Goal: Task Accomplishment & Management: Manage account settings

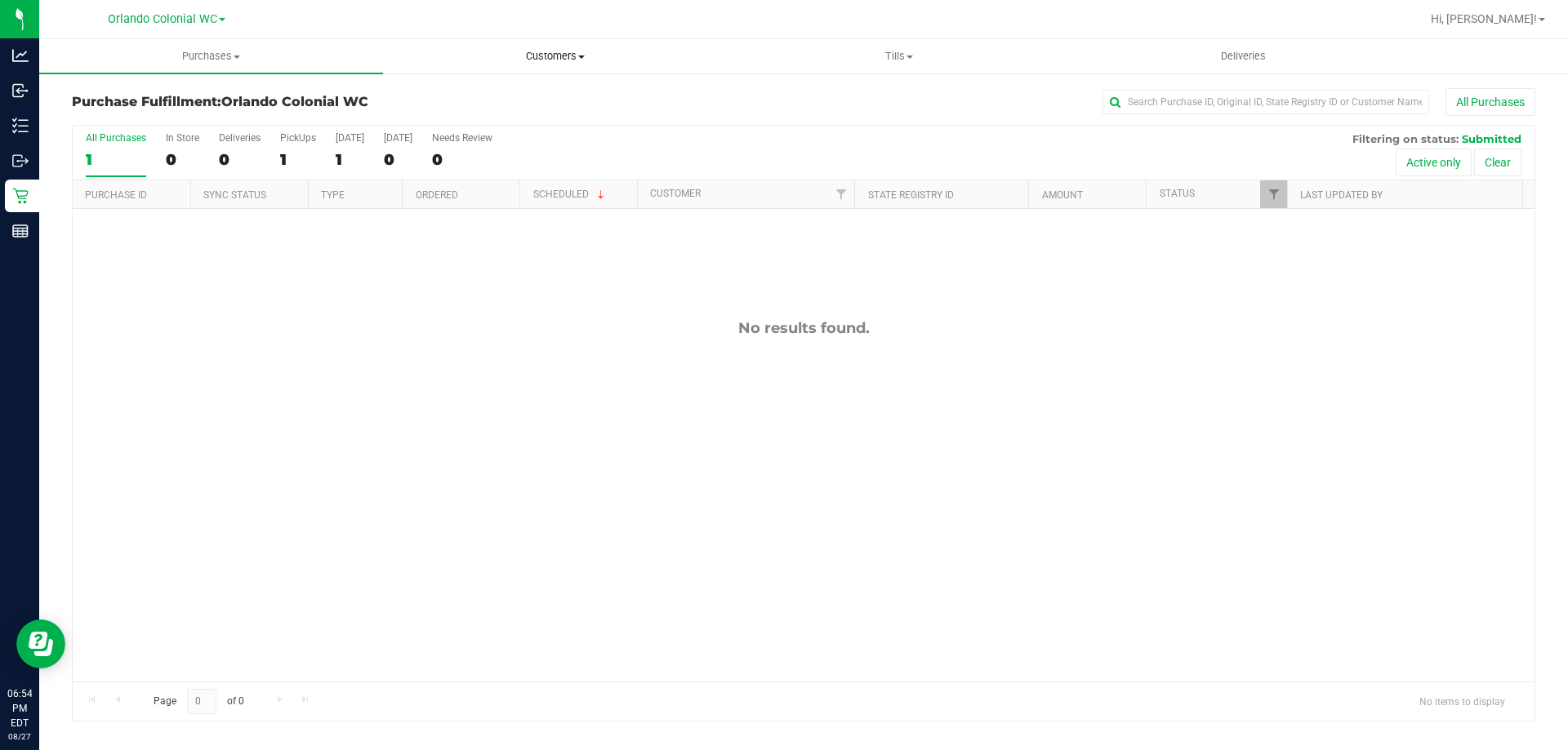
click at [560, 55] on span "Customers" at bounding box center [555, 56] width 342 height 14
click at [522, 100] on li "All customers" at bounding box center [555, 99] width 344 height 20
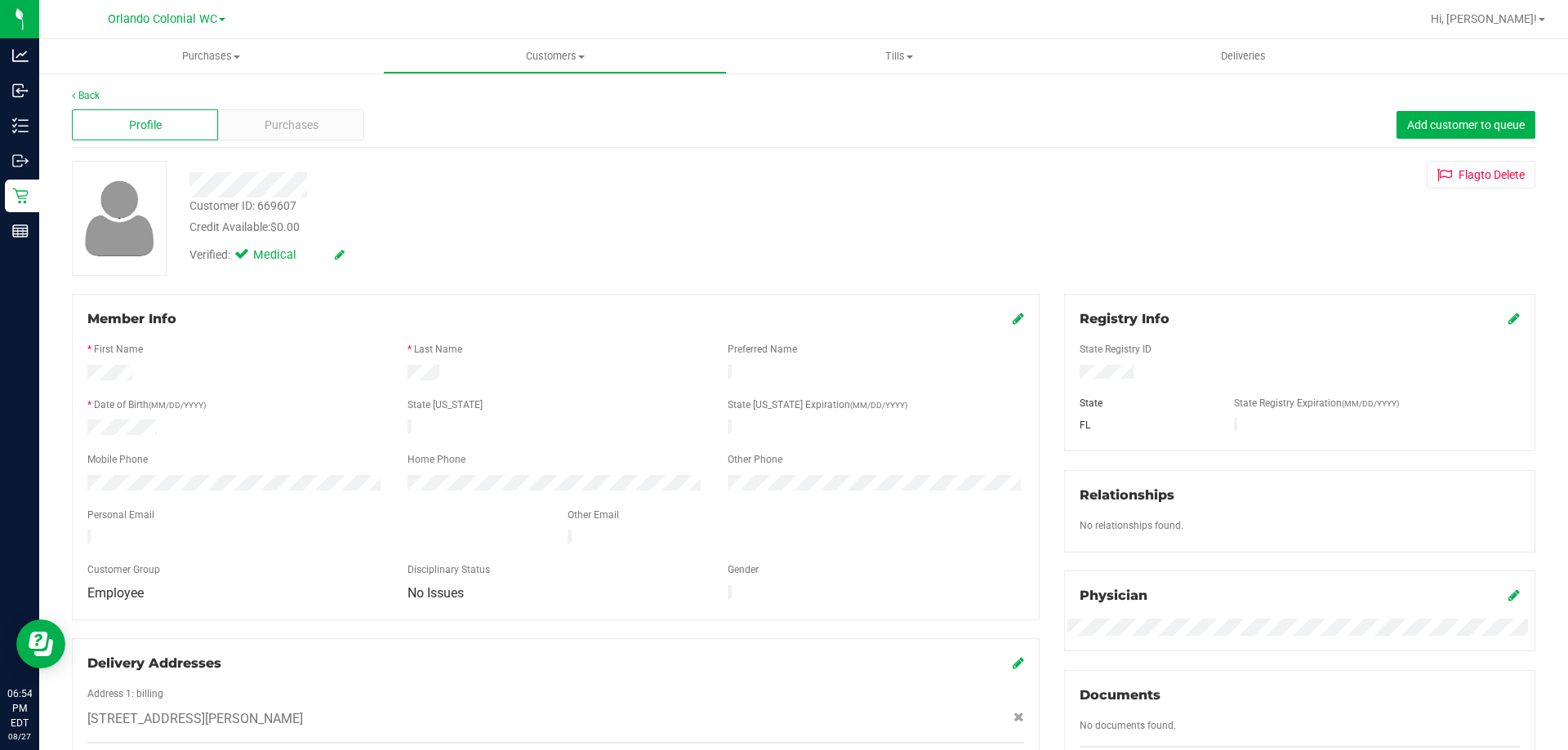
click at [266, 209] on div "Customer ID: 669607" at bounding box center [244, 206] width 107 height 17
copy div "Customer ID: 669607"
click at [307, 117] on span "Purchases" at bounding box center [291, 125] width 54 height 17
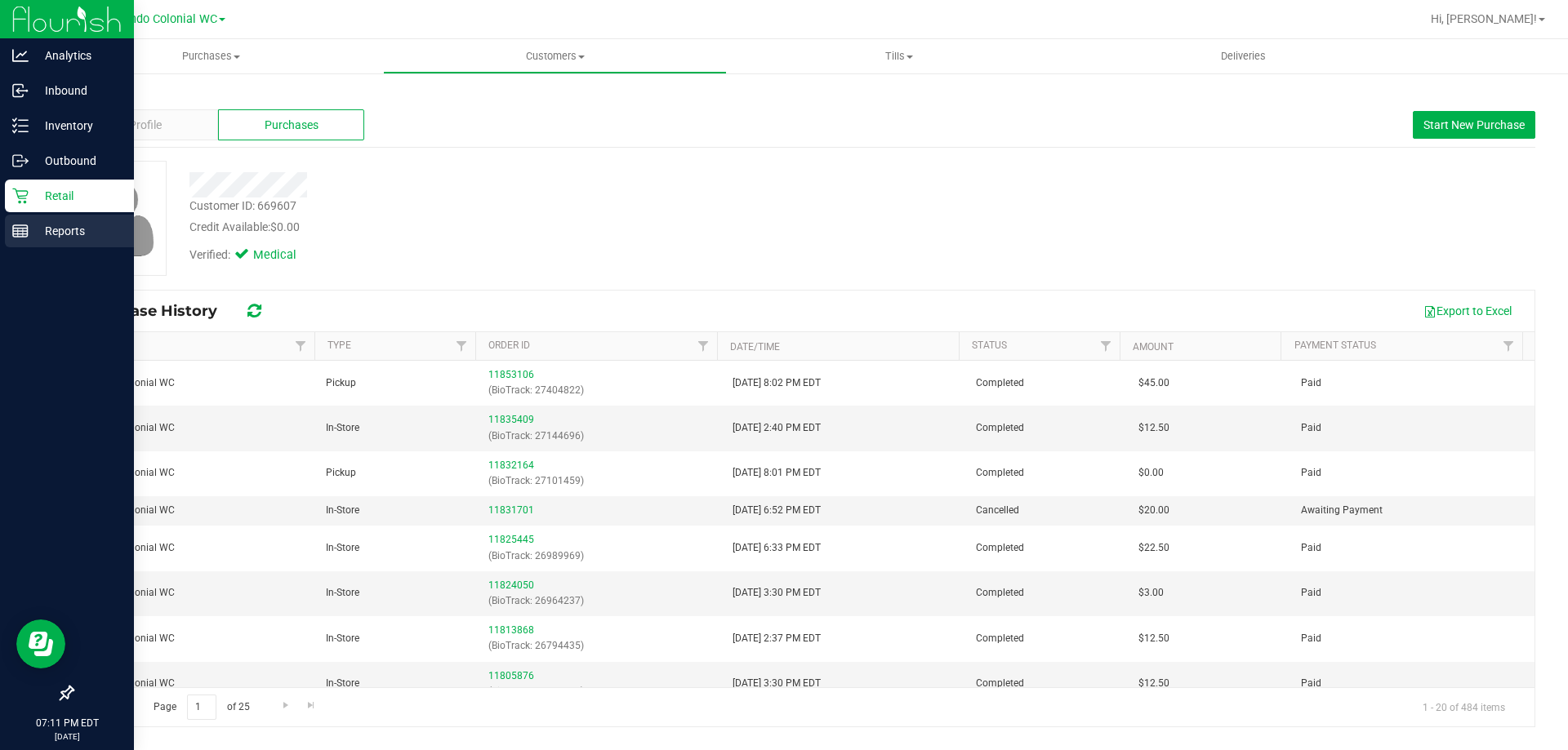
click at [42, 235] on p "Reports" at bounding box center [78, 231] width 98 height 20
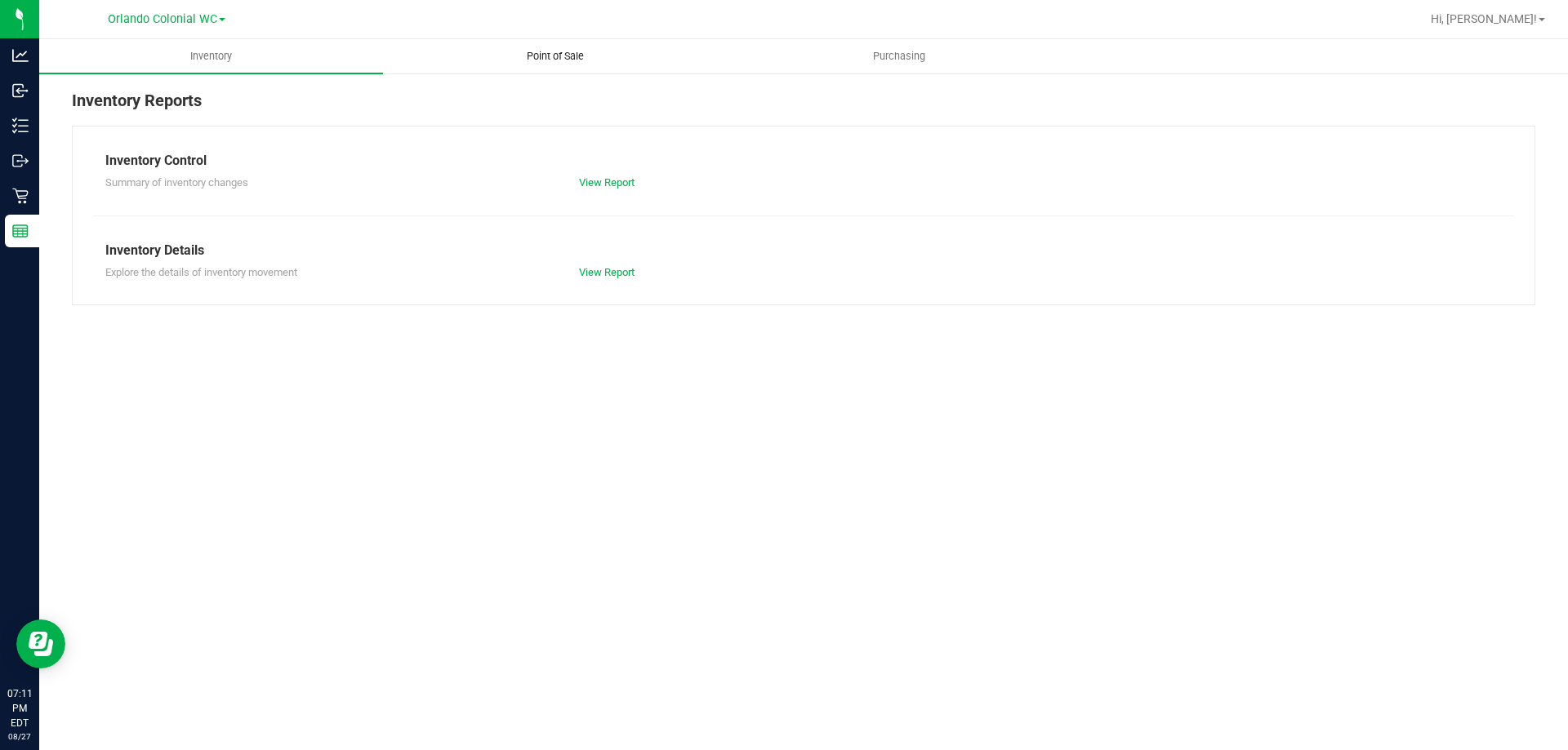
click at [560, 50] on span "Point of Sale" at bounding box center [555, 56] width 101 height 14
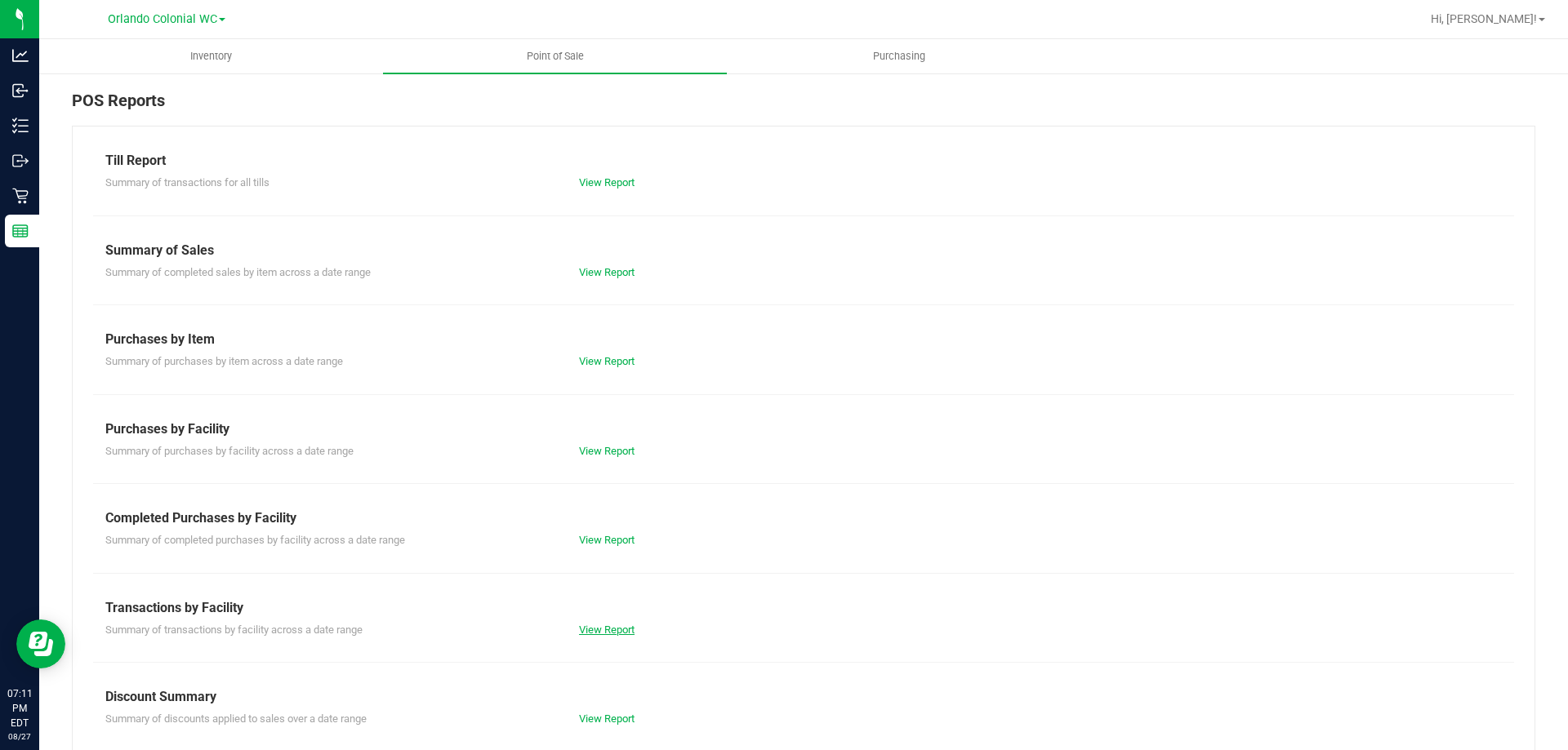
click at [605, 624] on link "View Report" at bounding box center [606, 630] width 55 height 12
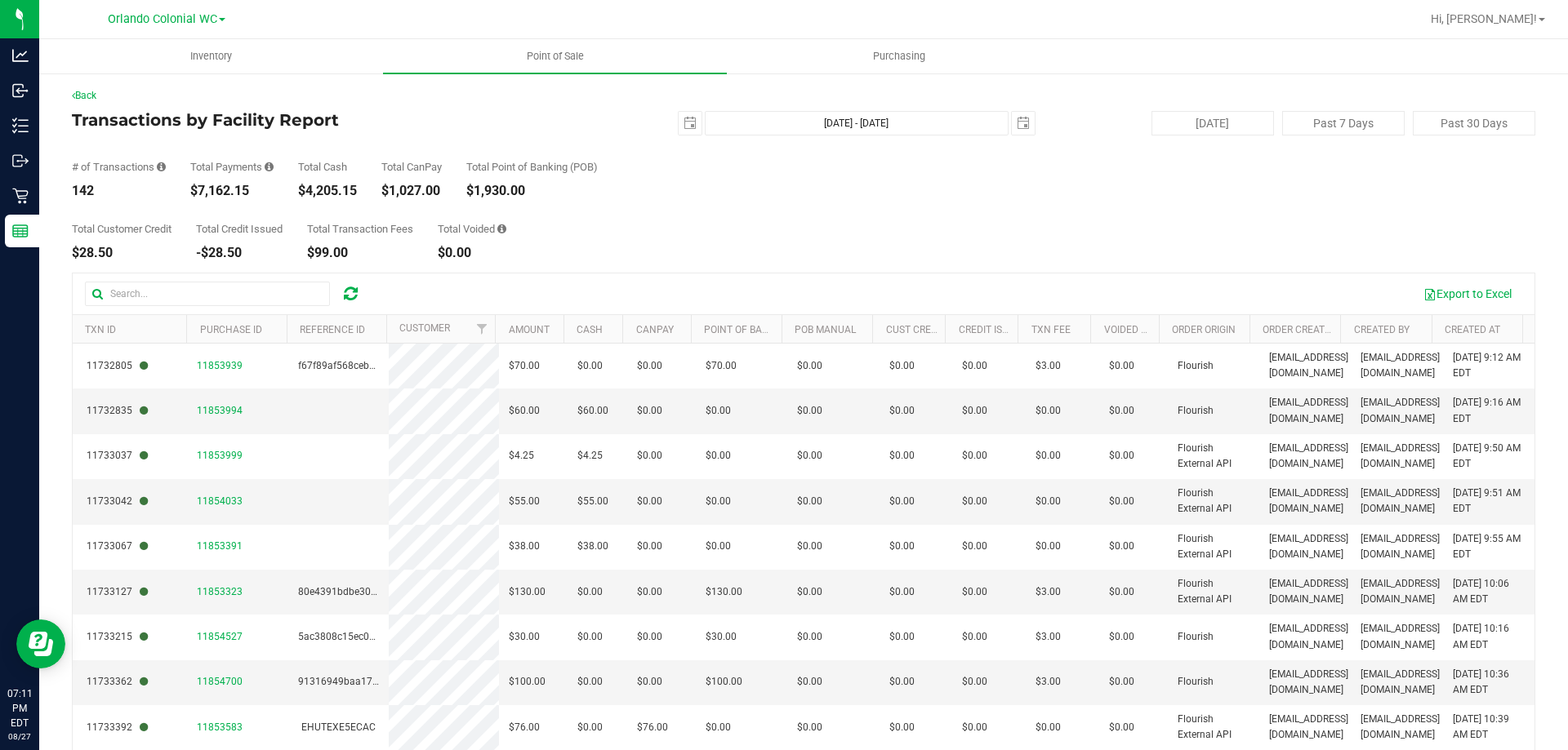
click at [233, 190] on div "$7,162.15" at bounding box center [232, 191] width 83 height 13
click at [479, 106] on div "Back Transactions by Facility Report [DATE] [DATE] - [DATE] [DATE] [DATE] Past …" at bounding box center [803, 472] width 1464 height 768
click at [583, 112] on div "[DATE] [DATE] - [DATE] [DATE]" at bounding box center [797, 123] width 500 height 25
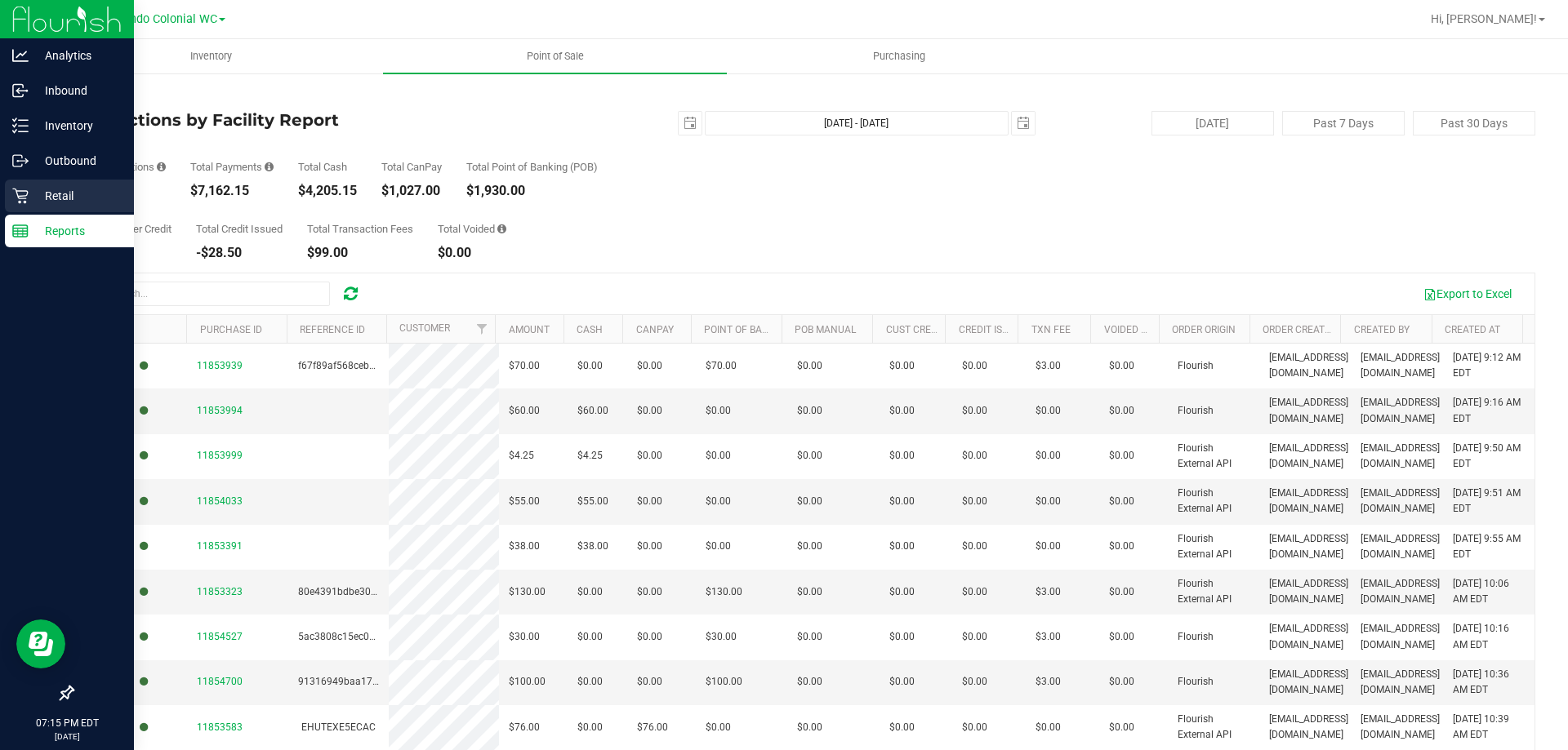
click at [56, 188] on p "Retail" at bounding box center [78, 196] width 98 height 20
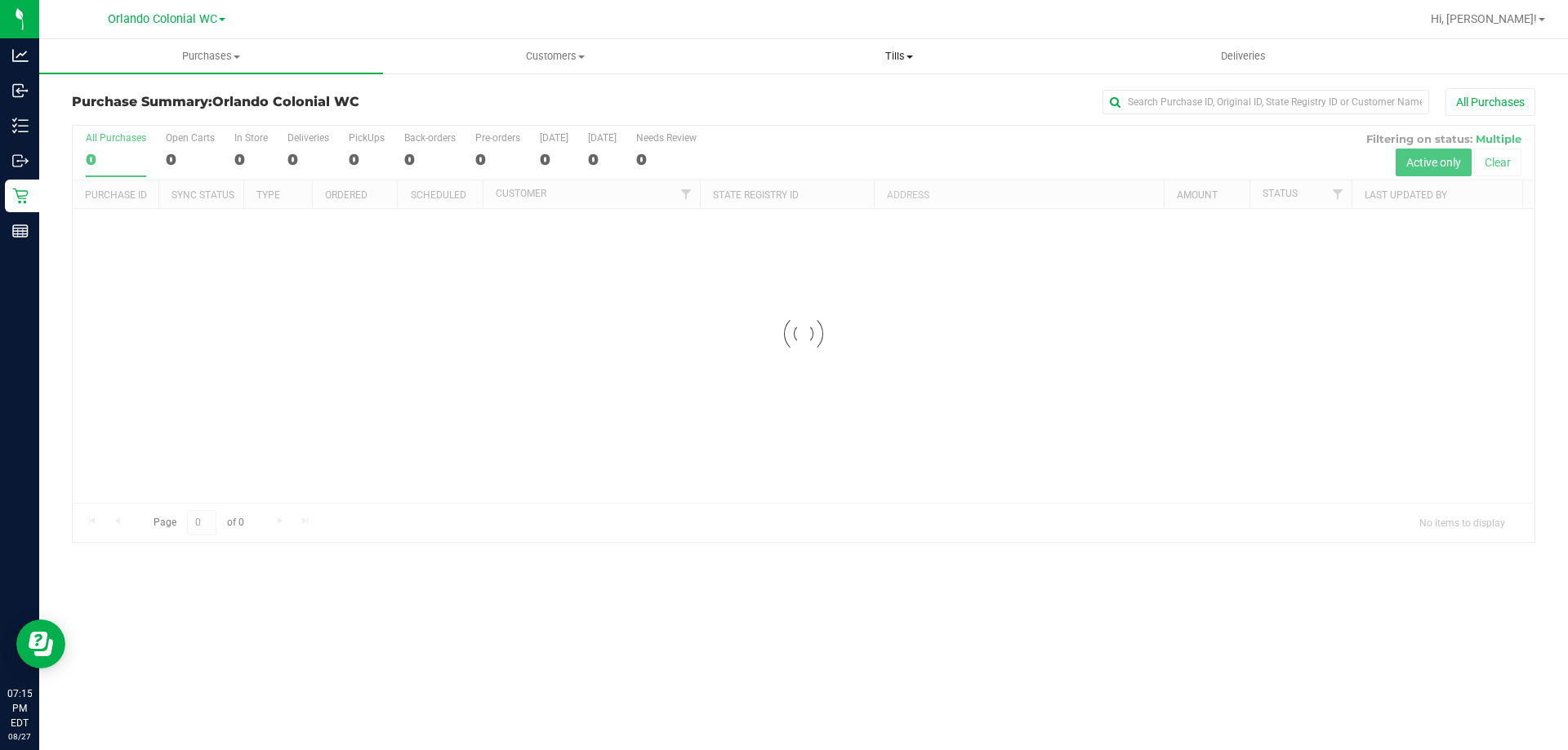
click at [899, 50] on span "Tills" at bounding box center [899, 56] width 342 height 14
click at [868, 98] on li "Manage tills" at bounding box center [899, 99] width 344 height 20
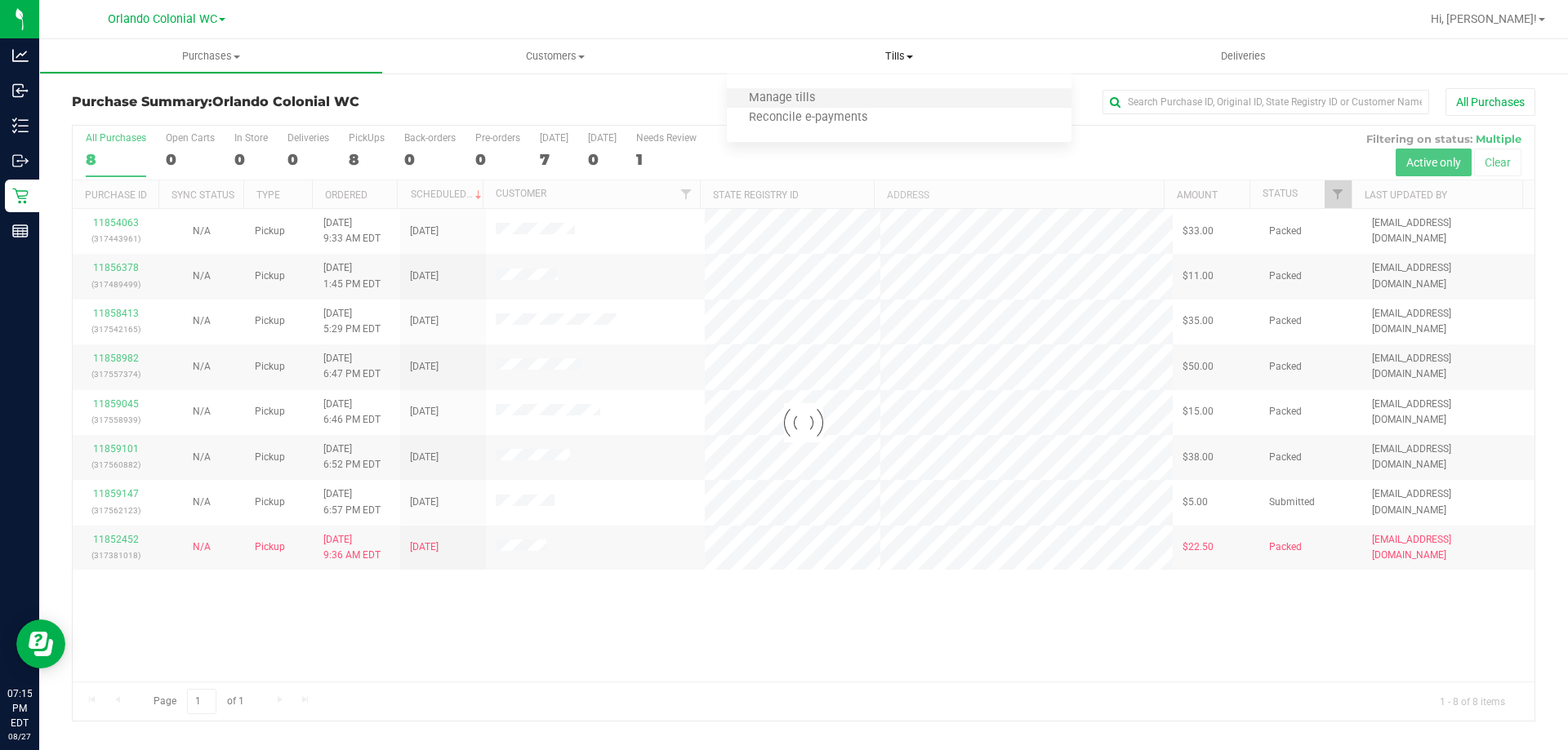
click at [868, 98] on li "Manage tills" at bounding box center [899, 99] width 344 height 20
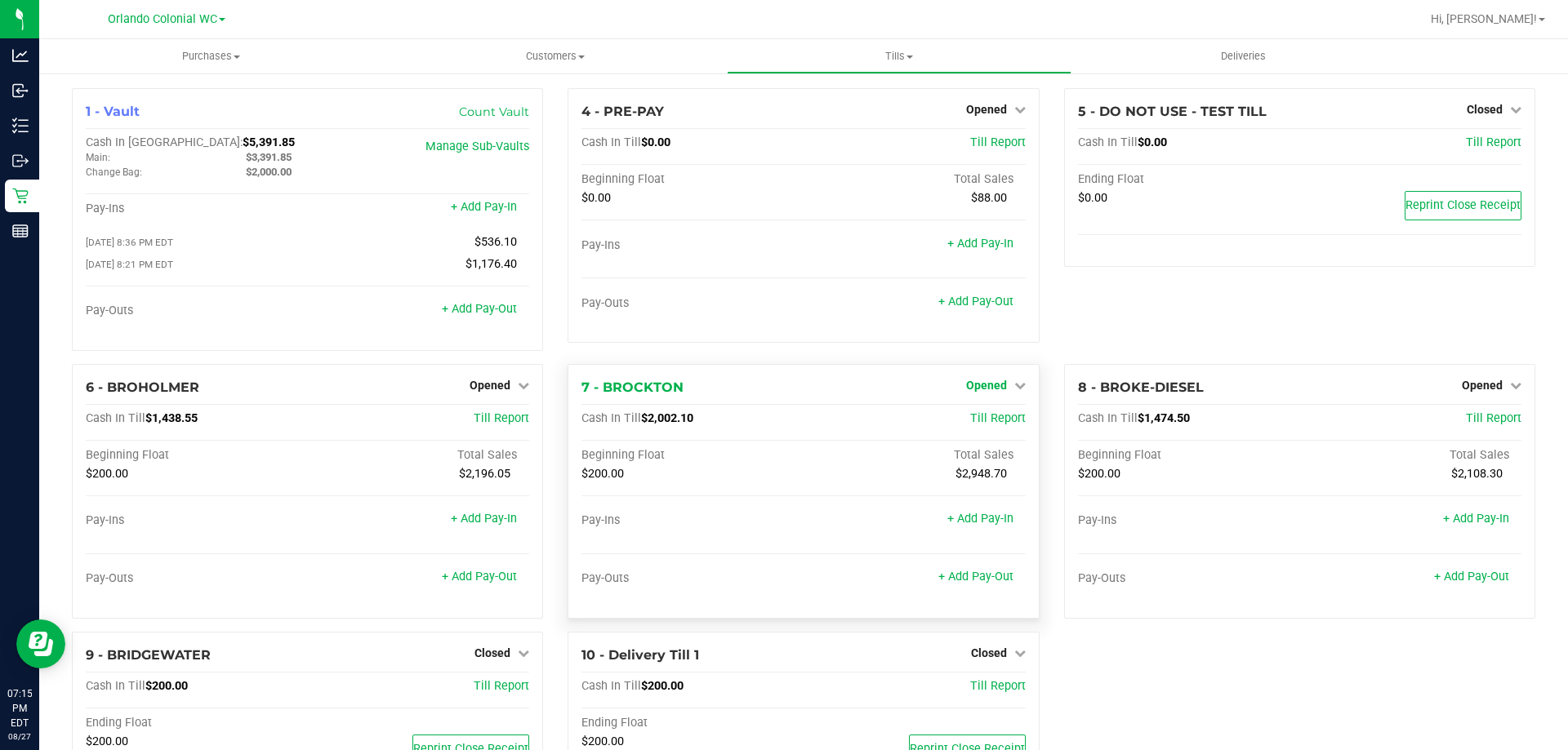
click at [987, 387] on span "Opened" at bounding box center [987, 385] width 41 height 13
click at [976, 423] on link "Close Till" at bounding box center [989, 418] width 44 height 13
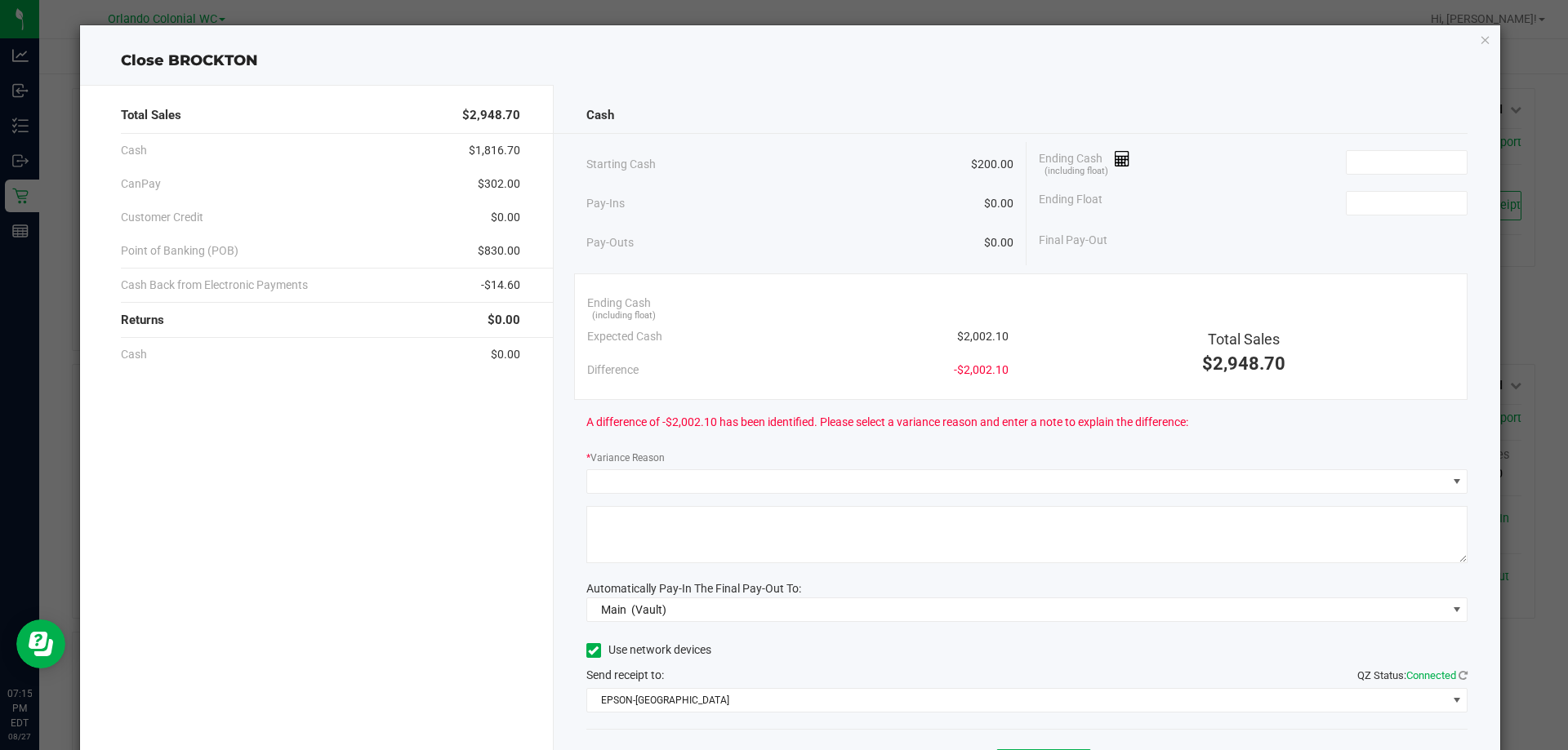
click at [963, 337] on span "$2,002.10" at bounding box center [983, 337] width 51 height 17
drag, startPoint x: 963, startPoint y: 337, endPoint x: 988, endPoint y: 323, distance: 28.7
click at [968, 336] on span "$2,002.10" at bounding box center [983, 337] width 51 height 17
copy span "2,002.10"
click at [1367, 169] on input at bounding box center [1407, 162] width 120 height 23
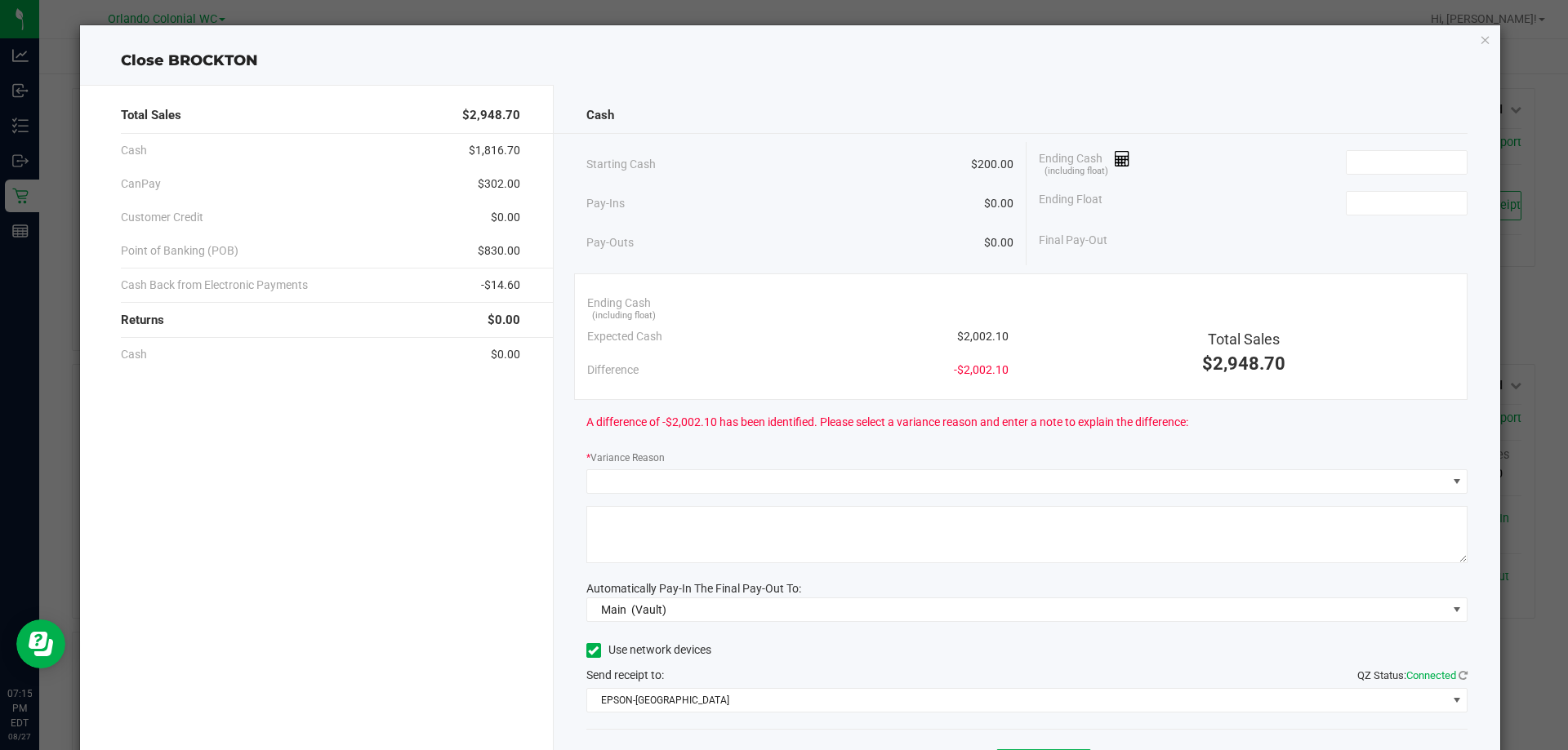
paste input "2002.1"
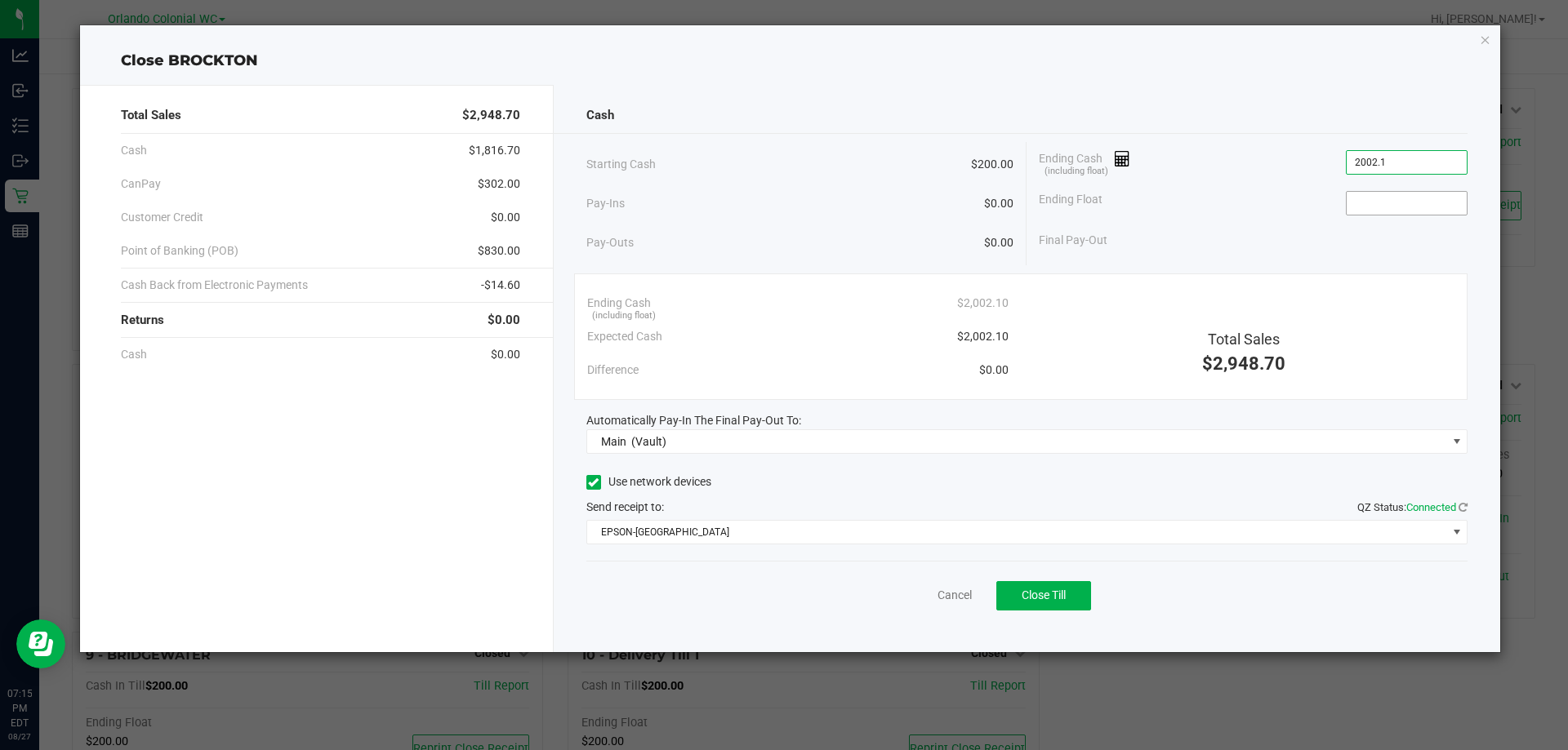
type input "$2,002.10"
click at [1368, 194] on input at bounding box center [1407, 203] width 120 height 23
type input "$200.00"
click at [1287, 203] on div "Ending Float $200.00" at bounding box center [1254, 203] width 429 height 41
click at [1128, 565] on div "Cancel Close Till" at bounding box center [1028, 593] width 882 height 63
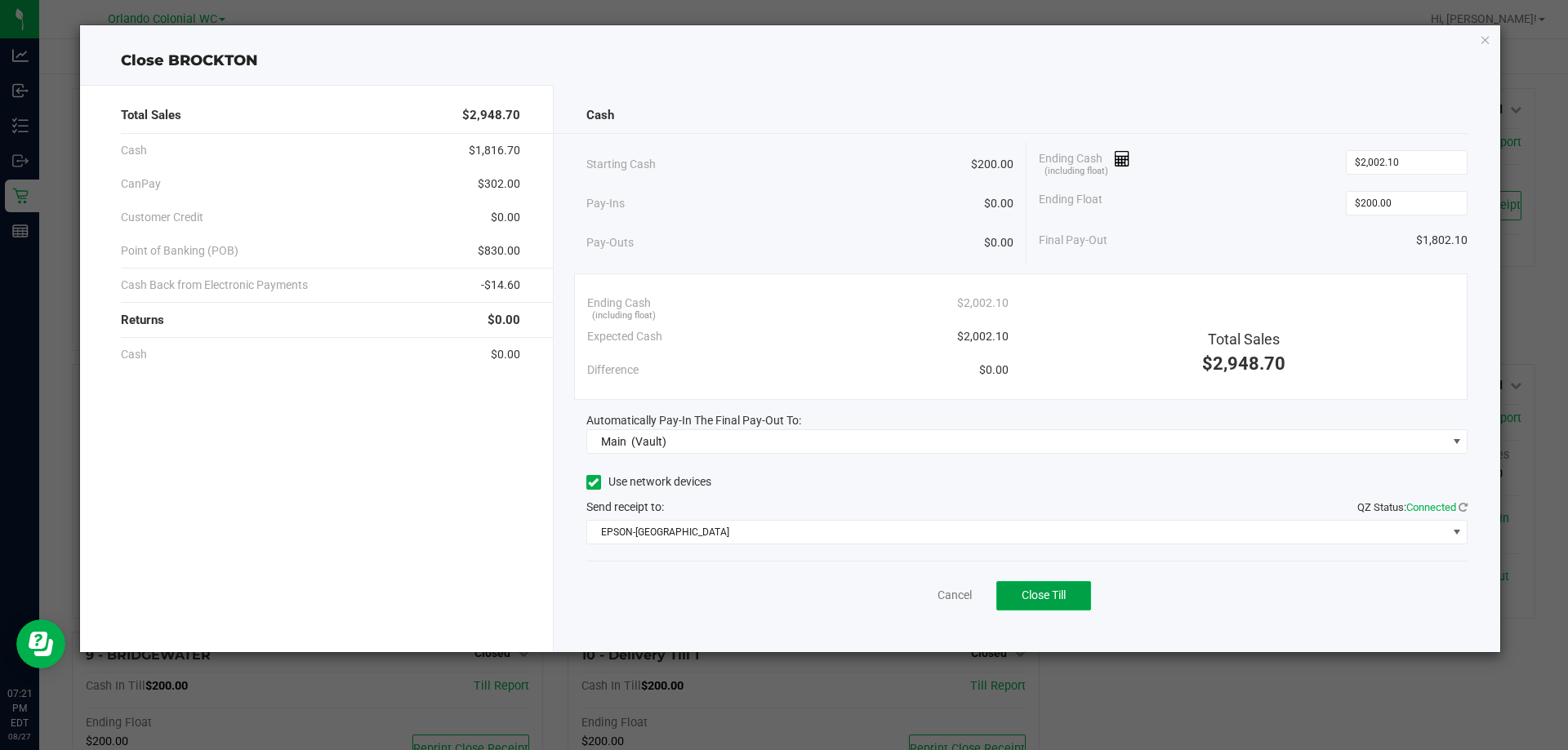
click at [1073, 587] on button "Close Till" at bounding box center [1043, 596] width 95 height 30
click at [1486, 43] on icon "button" at bounding box center [1485, 39] width 11 height 20
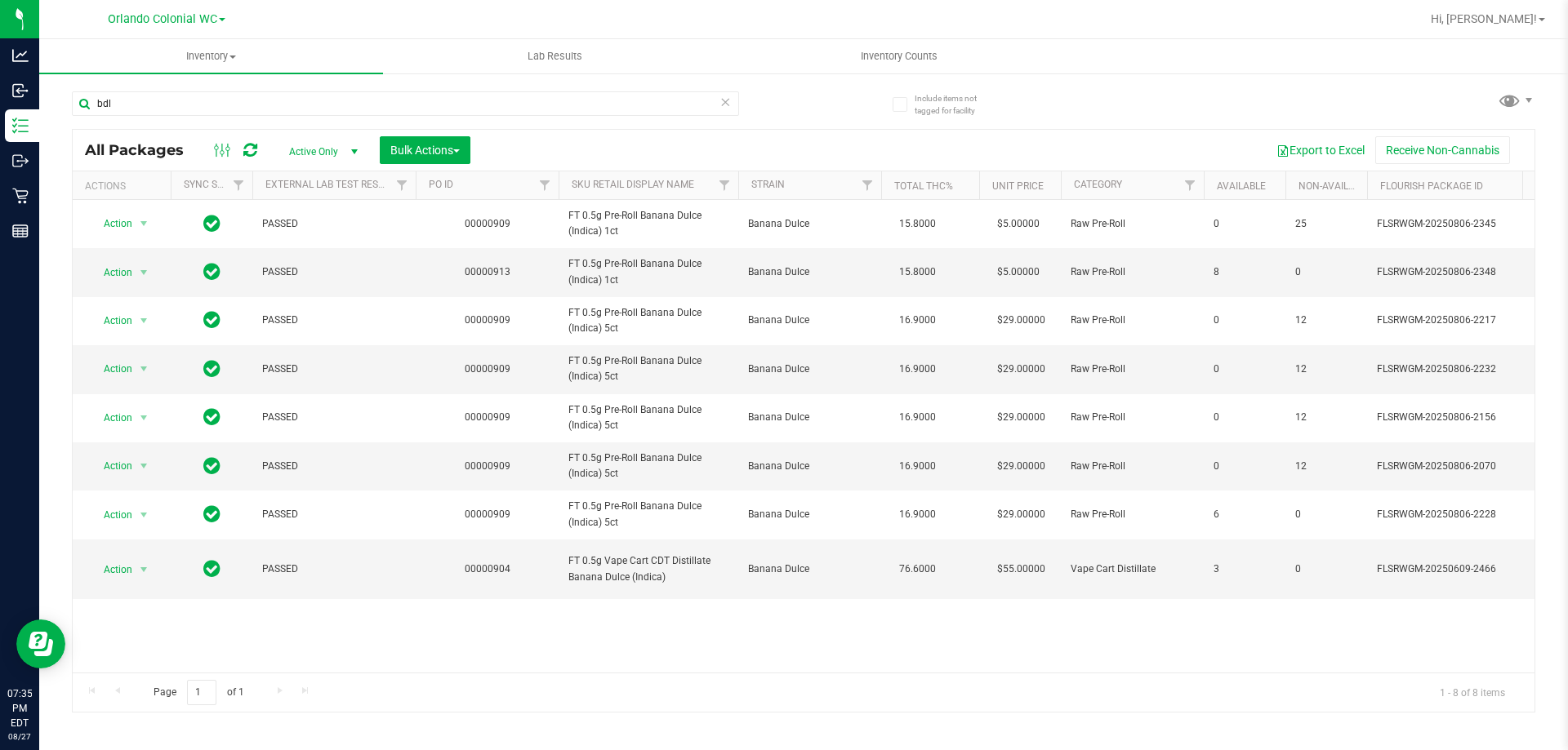
type input "bdl"
